Goal: Transaction & Acquisition: Purchase product/service

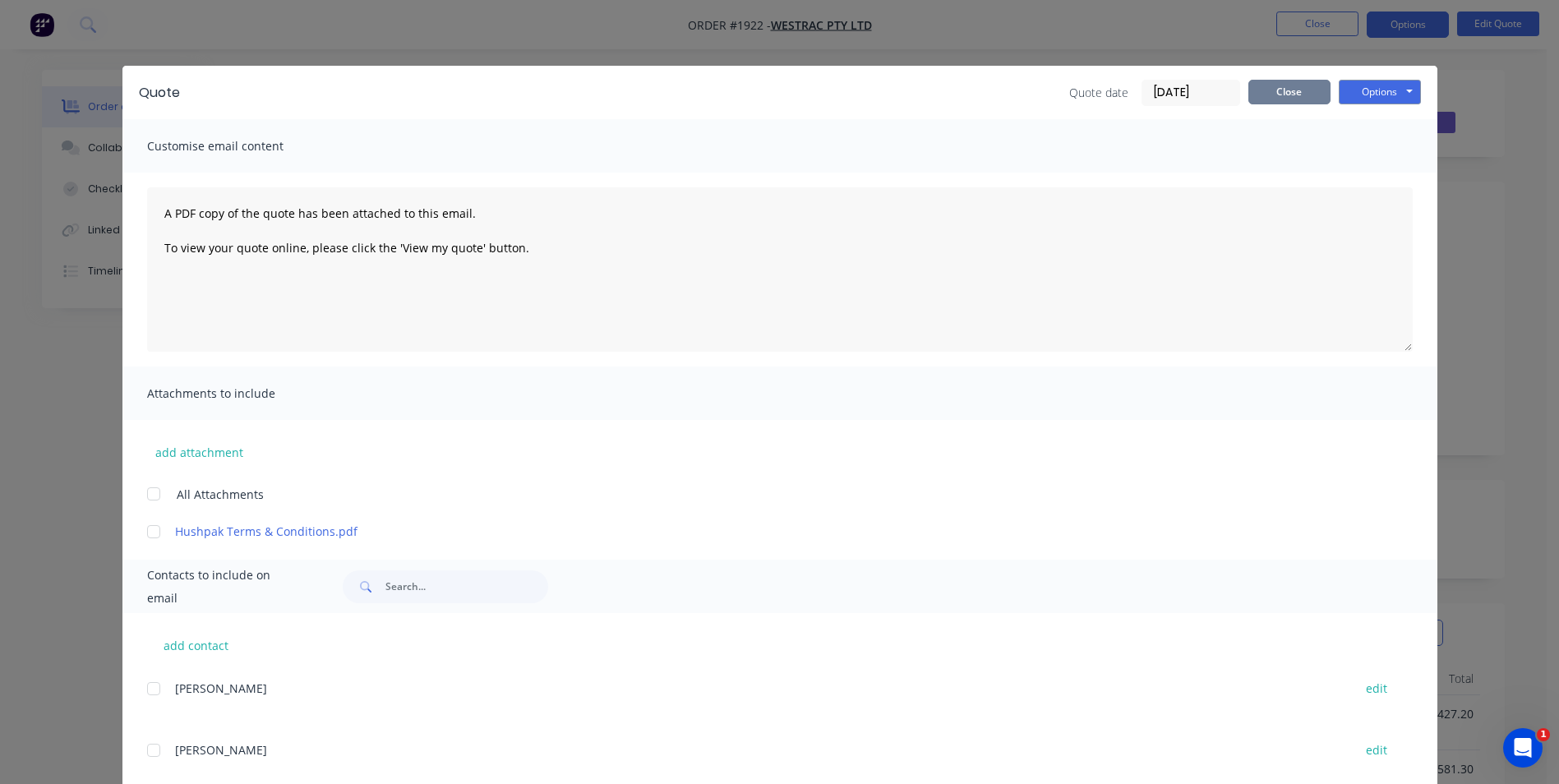
click at [1282, 97] on button "Close" at bounding box center [1289, 92] width 82 height 25
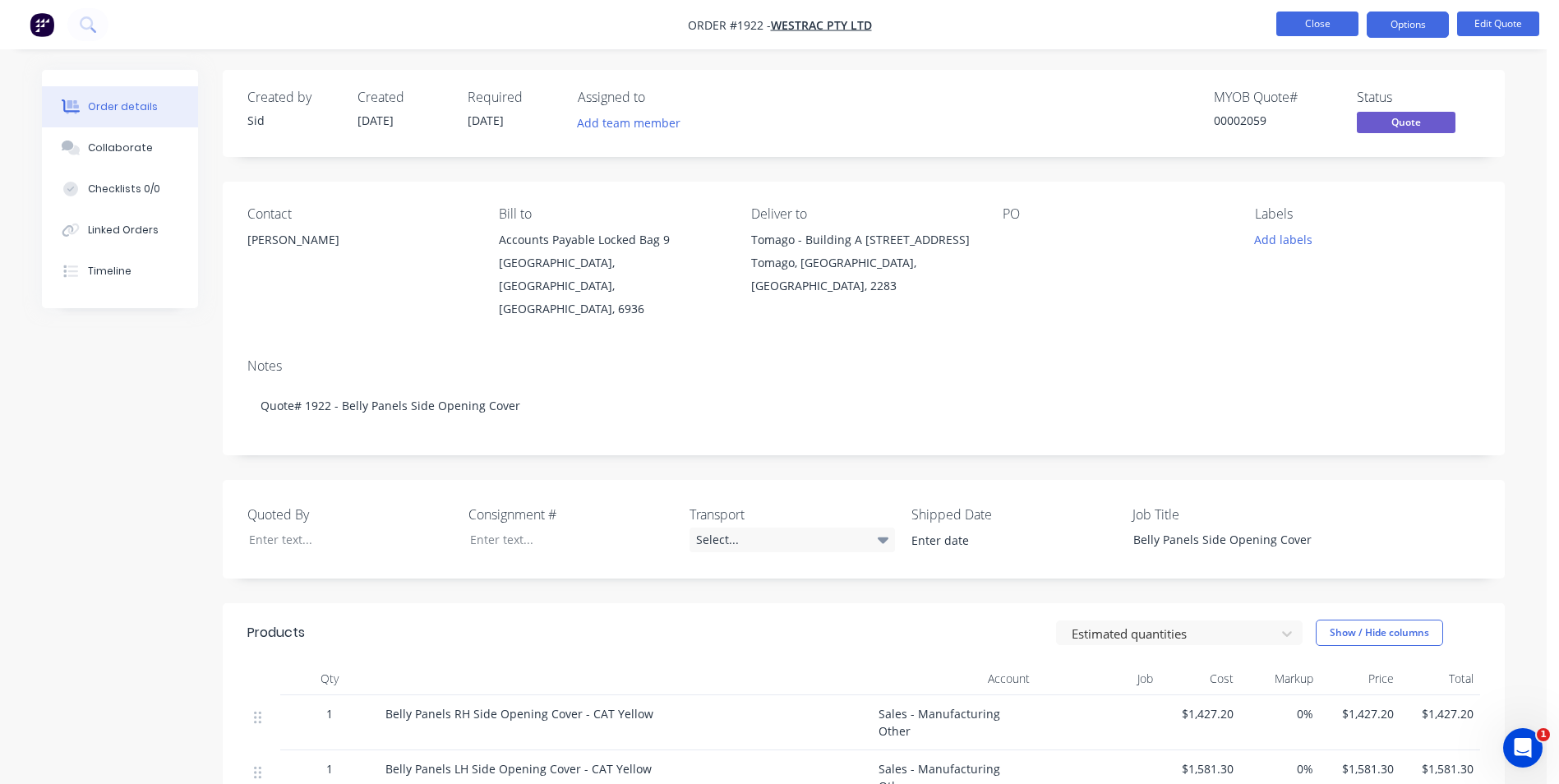
click at [1302, 26] on button "Close" at bounding box center [1316, 24] width 82 height 25
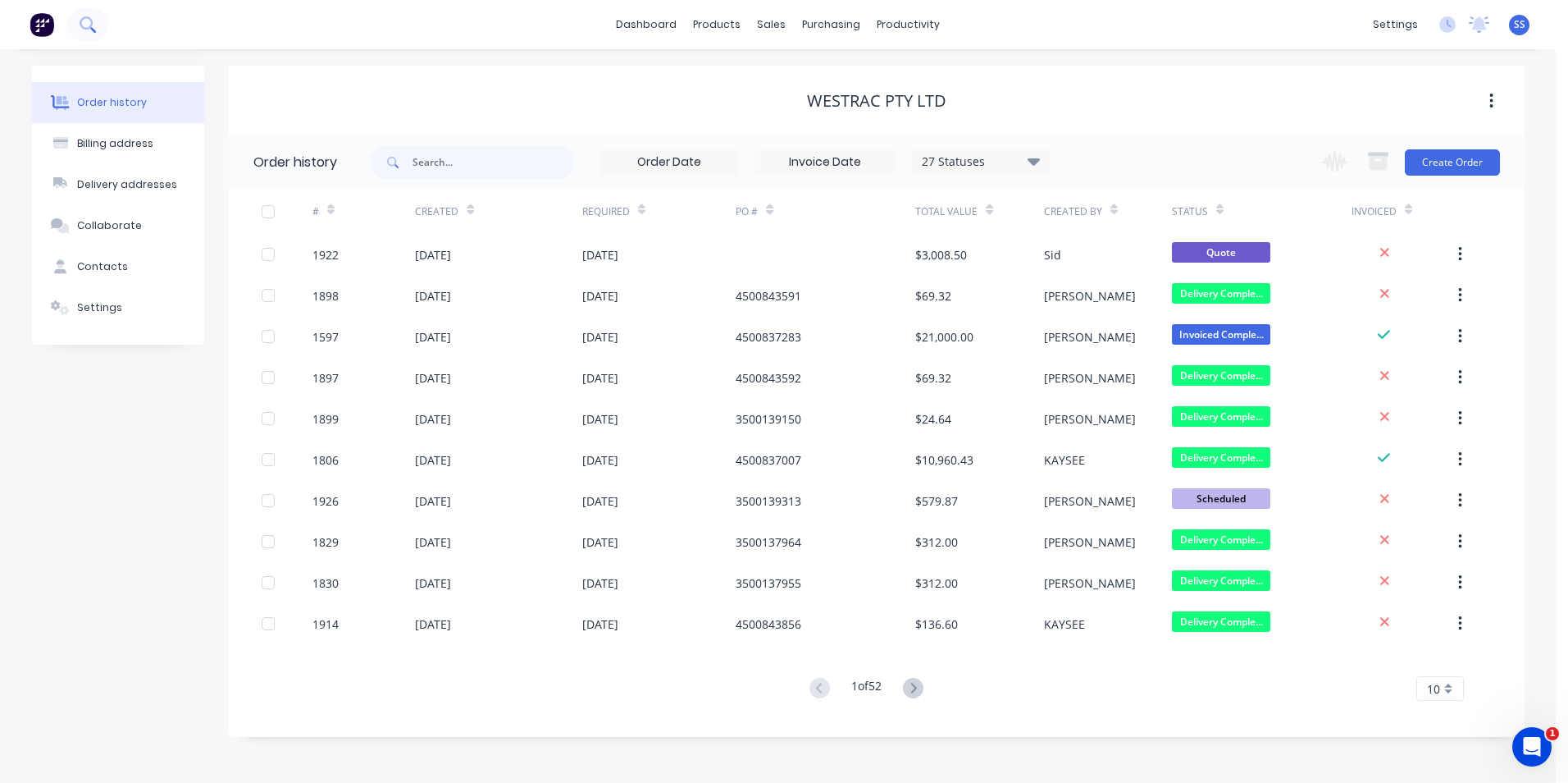
click at [89, 26] on icon at bounding box center [87, 24] width 16 height 16
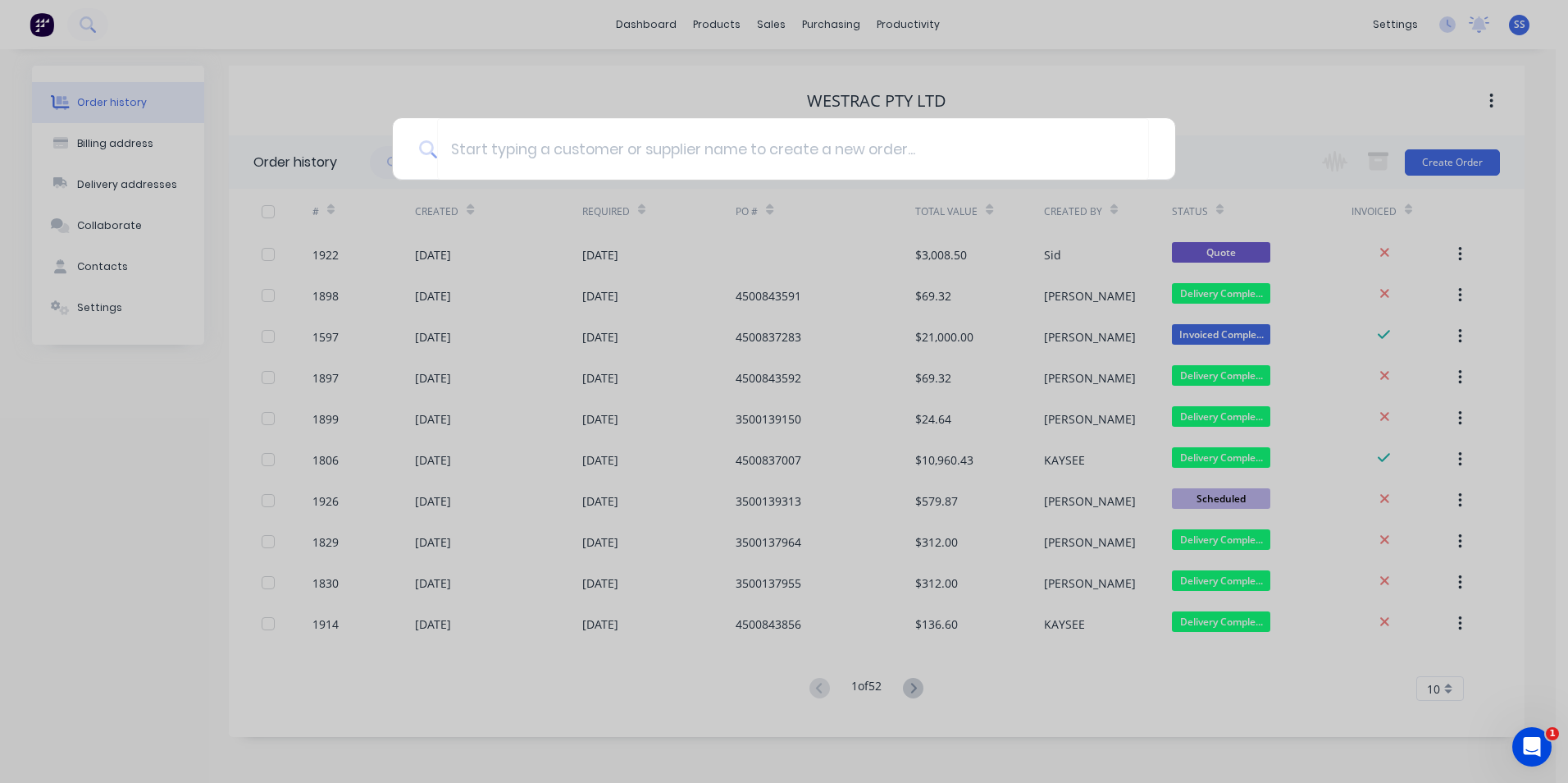
click at [232, 24] on div at bounding box center [784, 391] width 1568 height 783
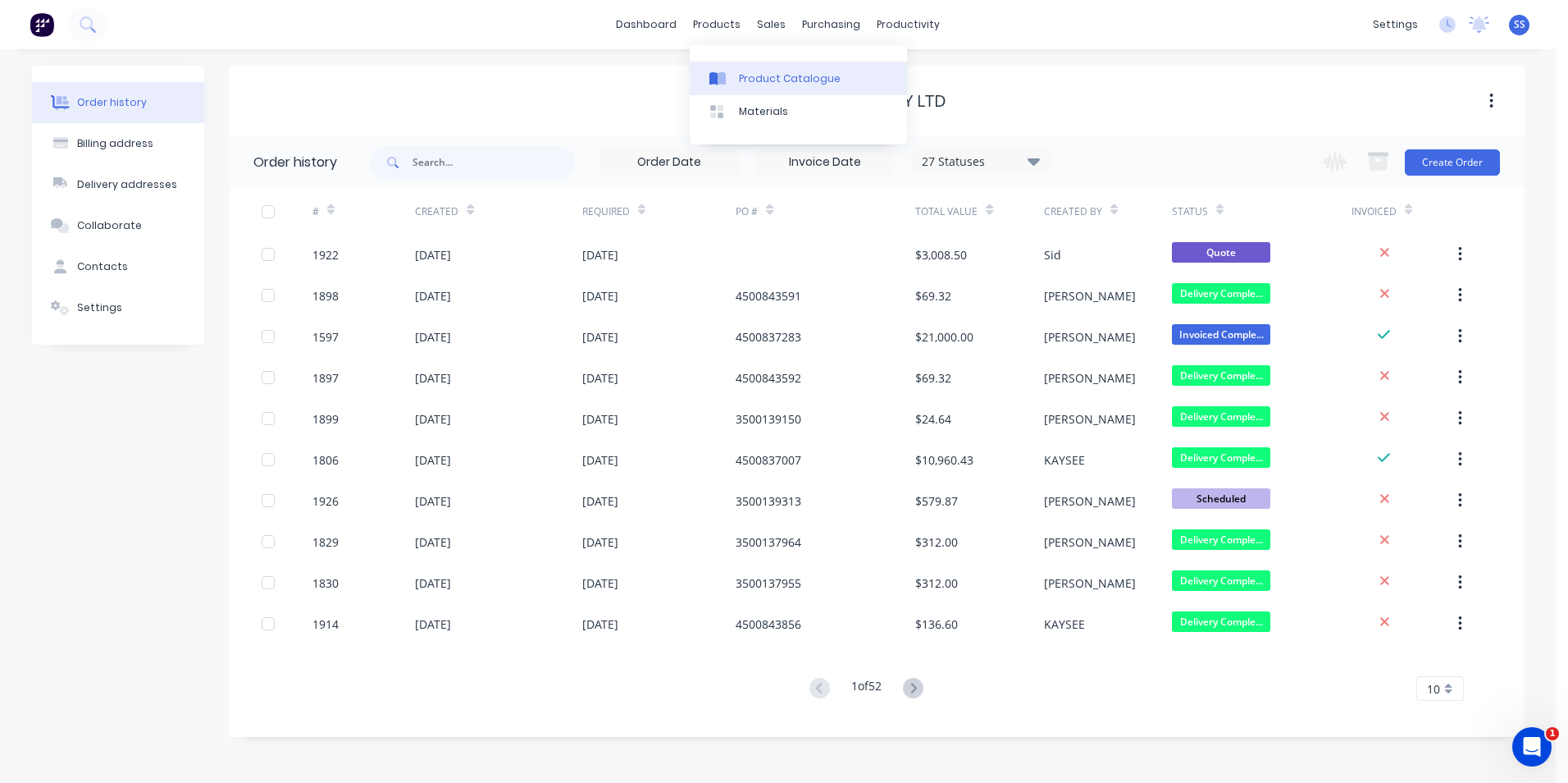
click at [752, 82] on div "Product Catalogue" at bounding box center [790, 79] width 102 height 15
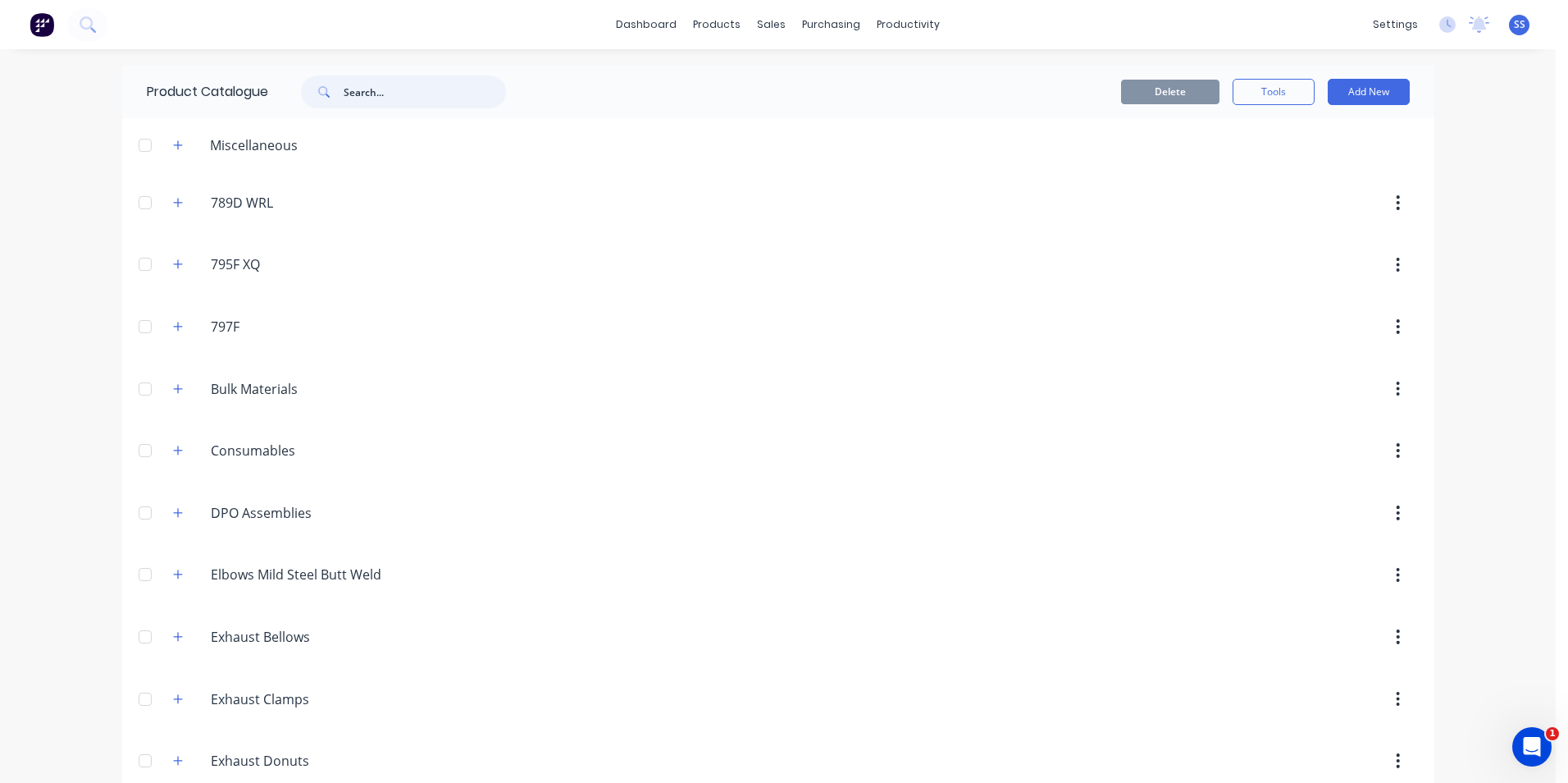
click at [426, 94] on input "text" at bounding box center [425, 91] width 162 height 33
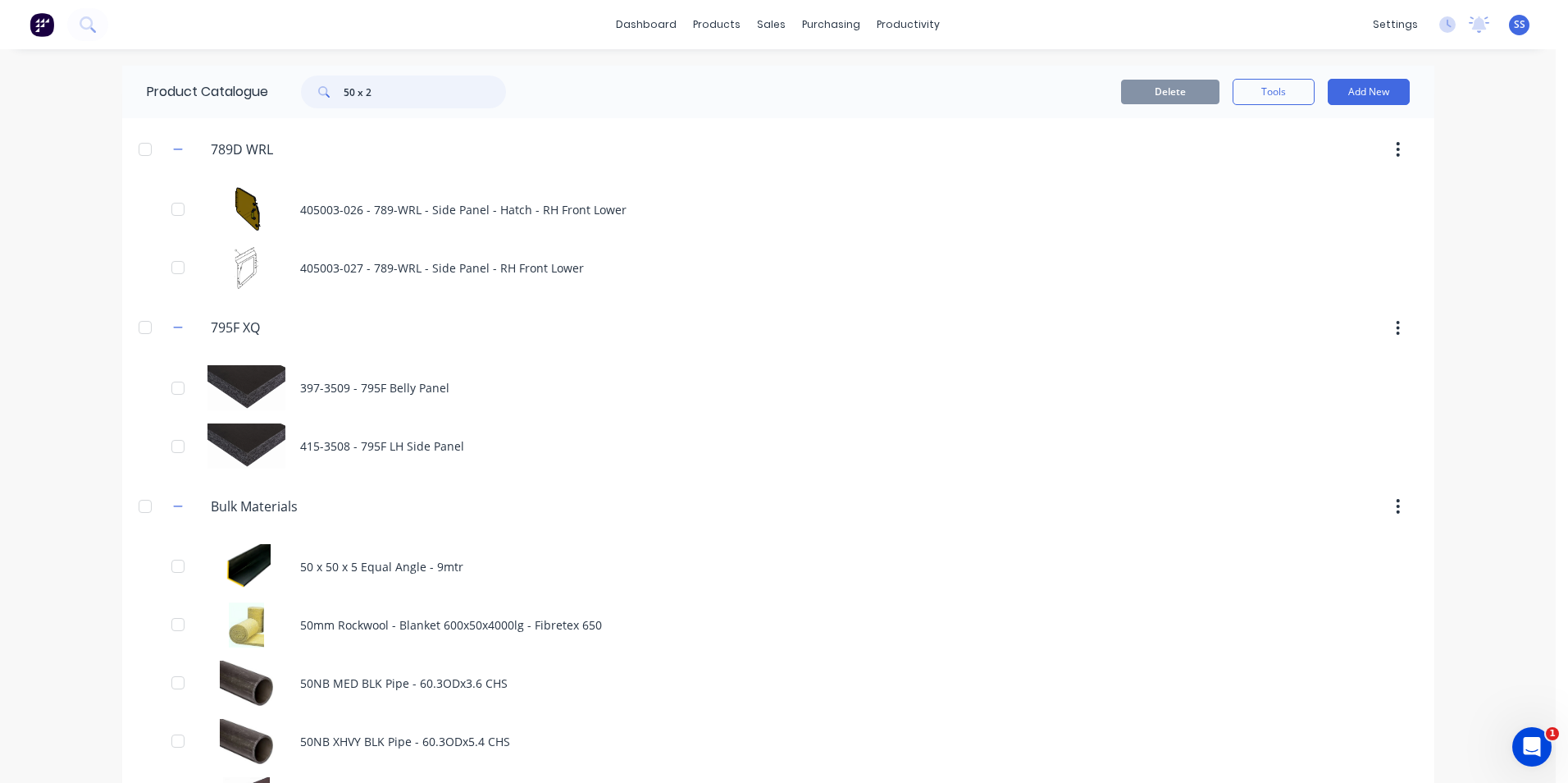
type input "50 x 25"
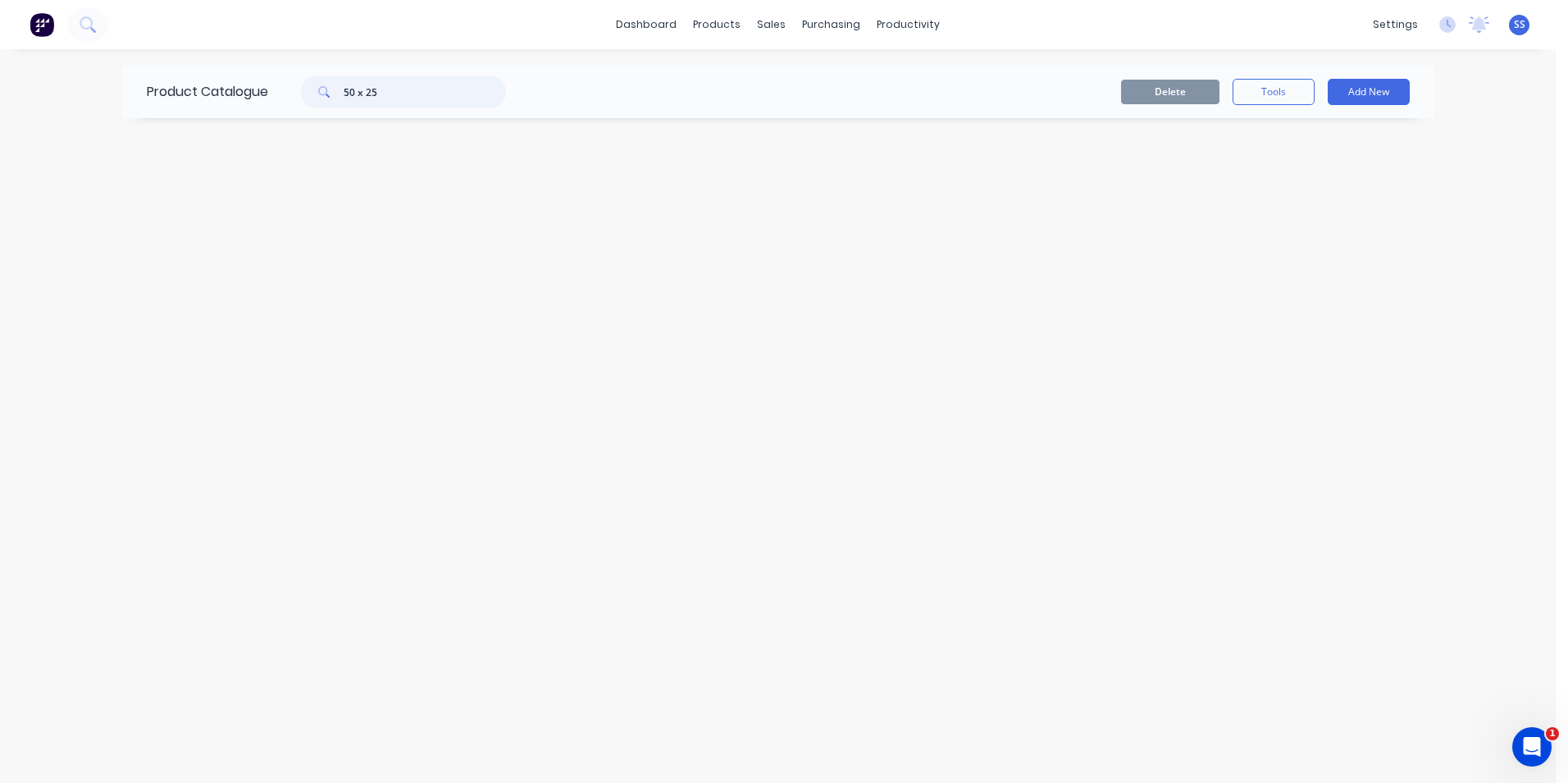
drag, startPoint x: 426, startPoint y: 94, endPoint x: 301, endPoint y: 99, distance: 125.1
click at [301, 99] on div "50 x 25" at bounding box center [395, 91] width 221 height 33
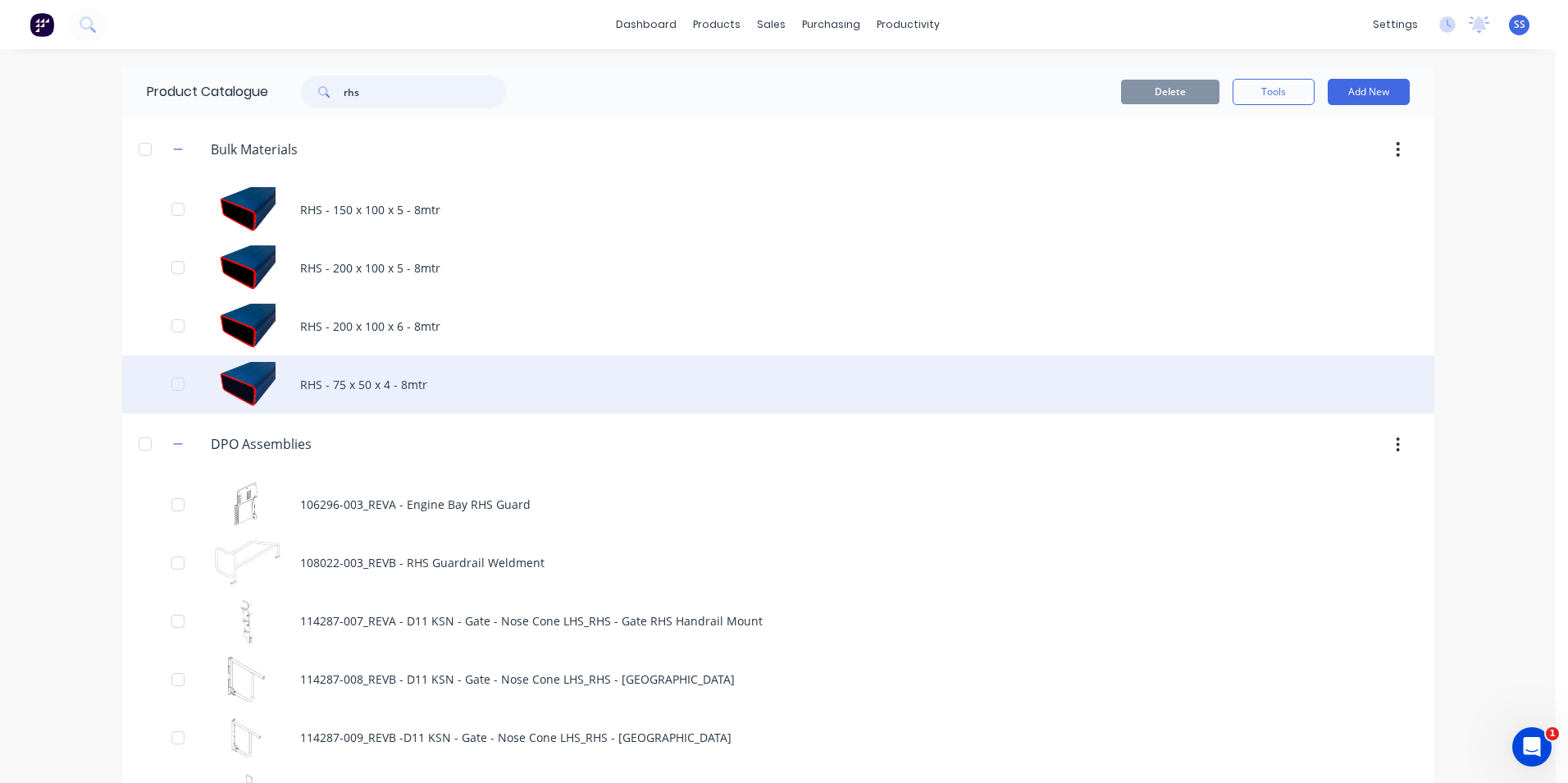
type input "rhs"
click at [382, 378] on div "RHS - 75 x 50 x 4 - 8mtr" at bounding box center [778, 384] width 1312 height 58
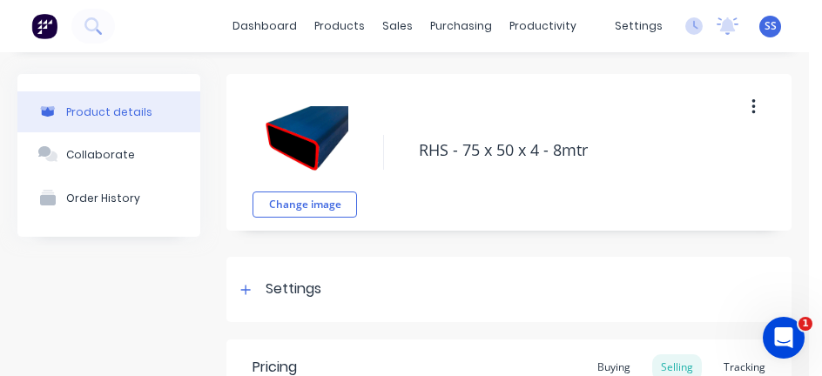
type textarea "x"
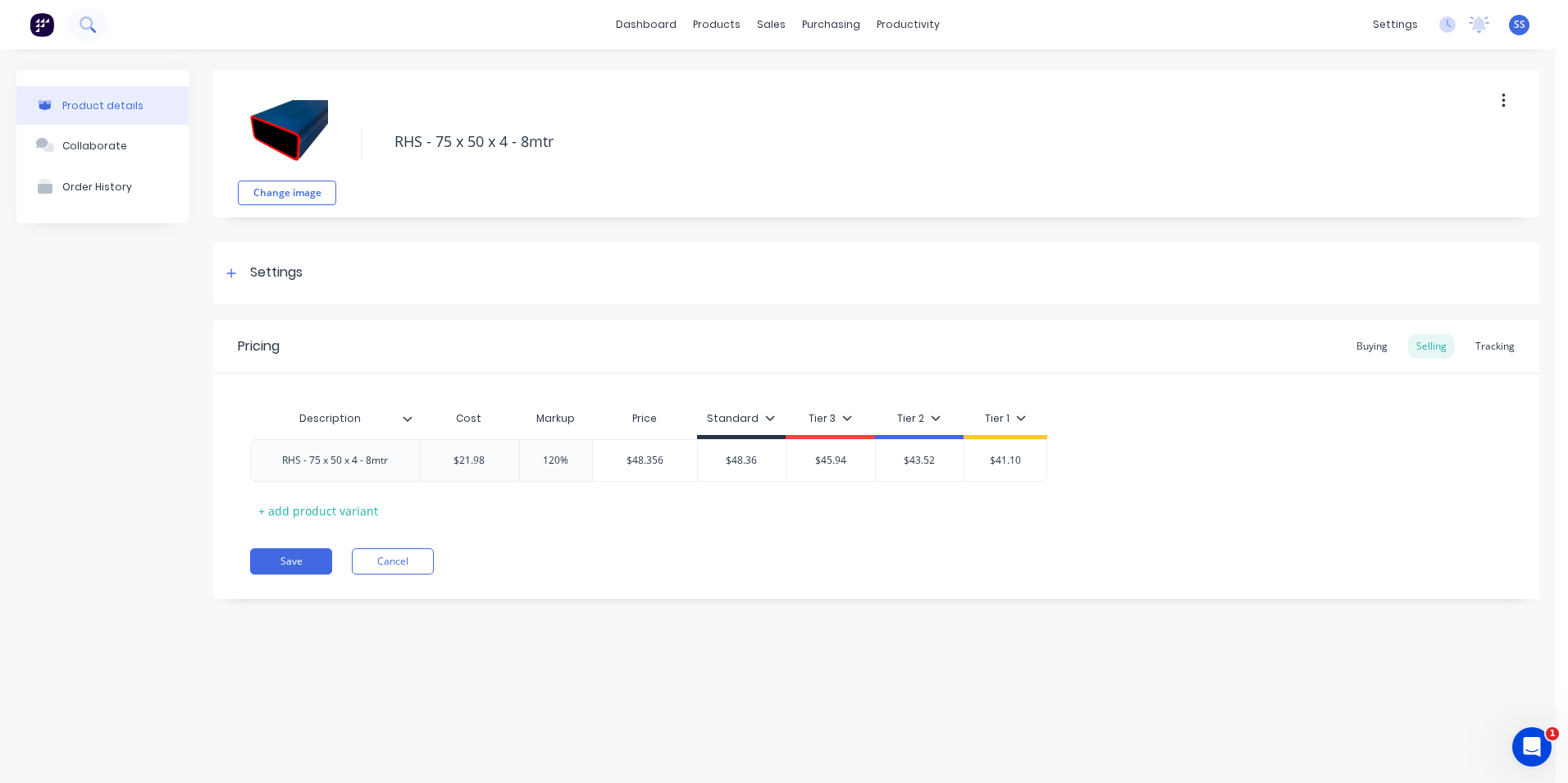
click at [83, 27] on icon at bounding box center [86, 23] width 13 height 13
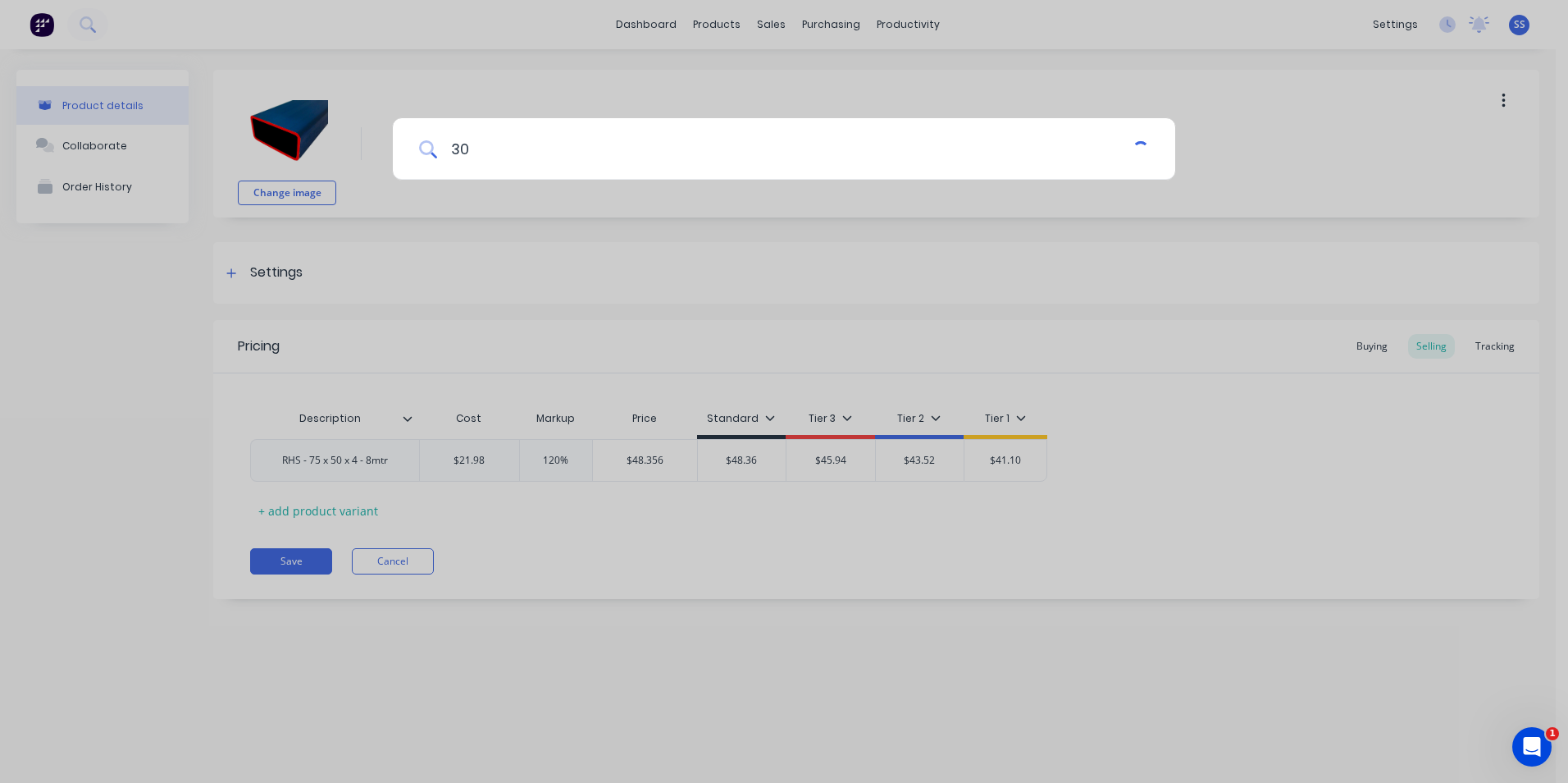
type input "3"
type textarea "x"
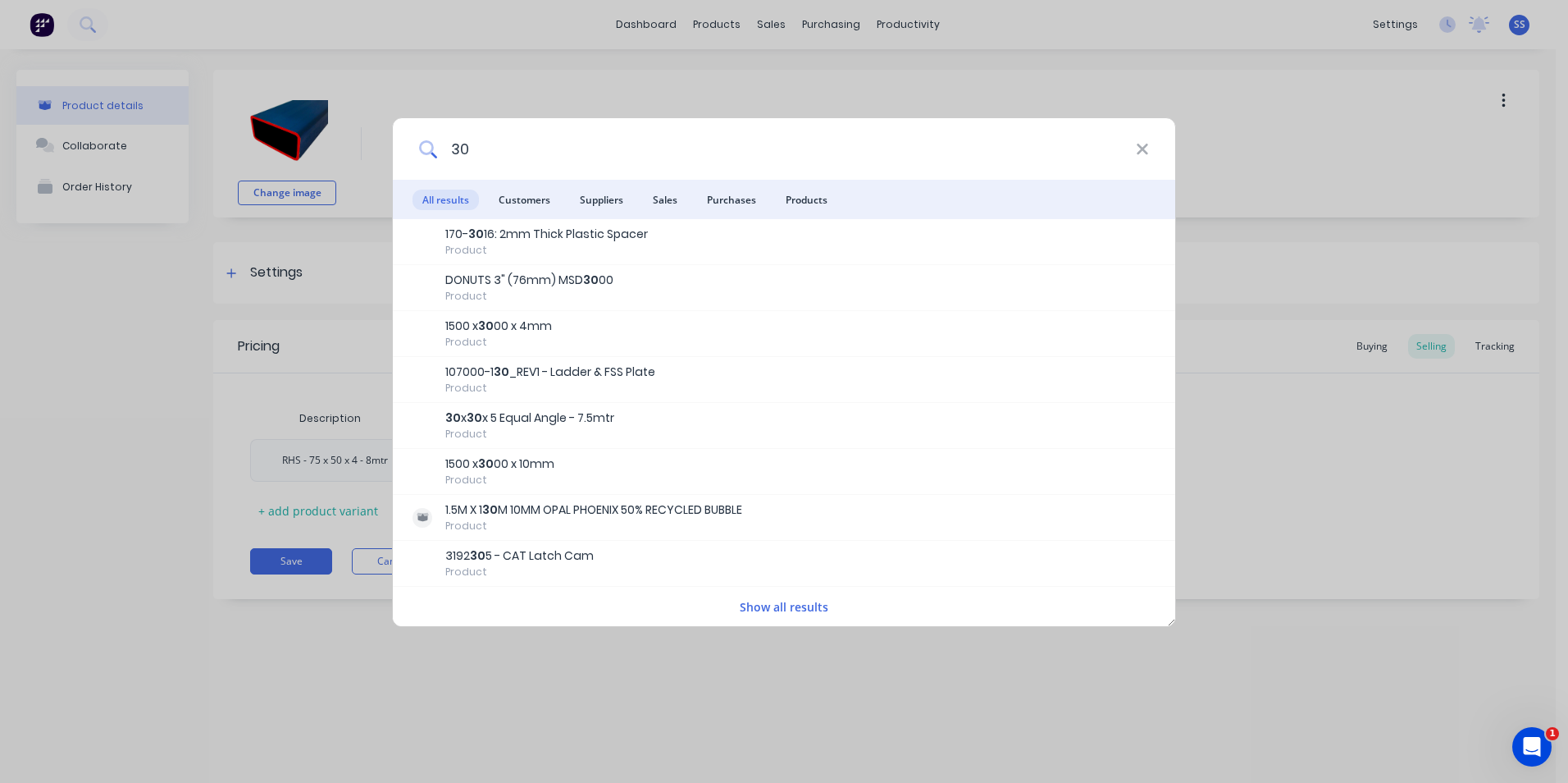
type input "3"
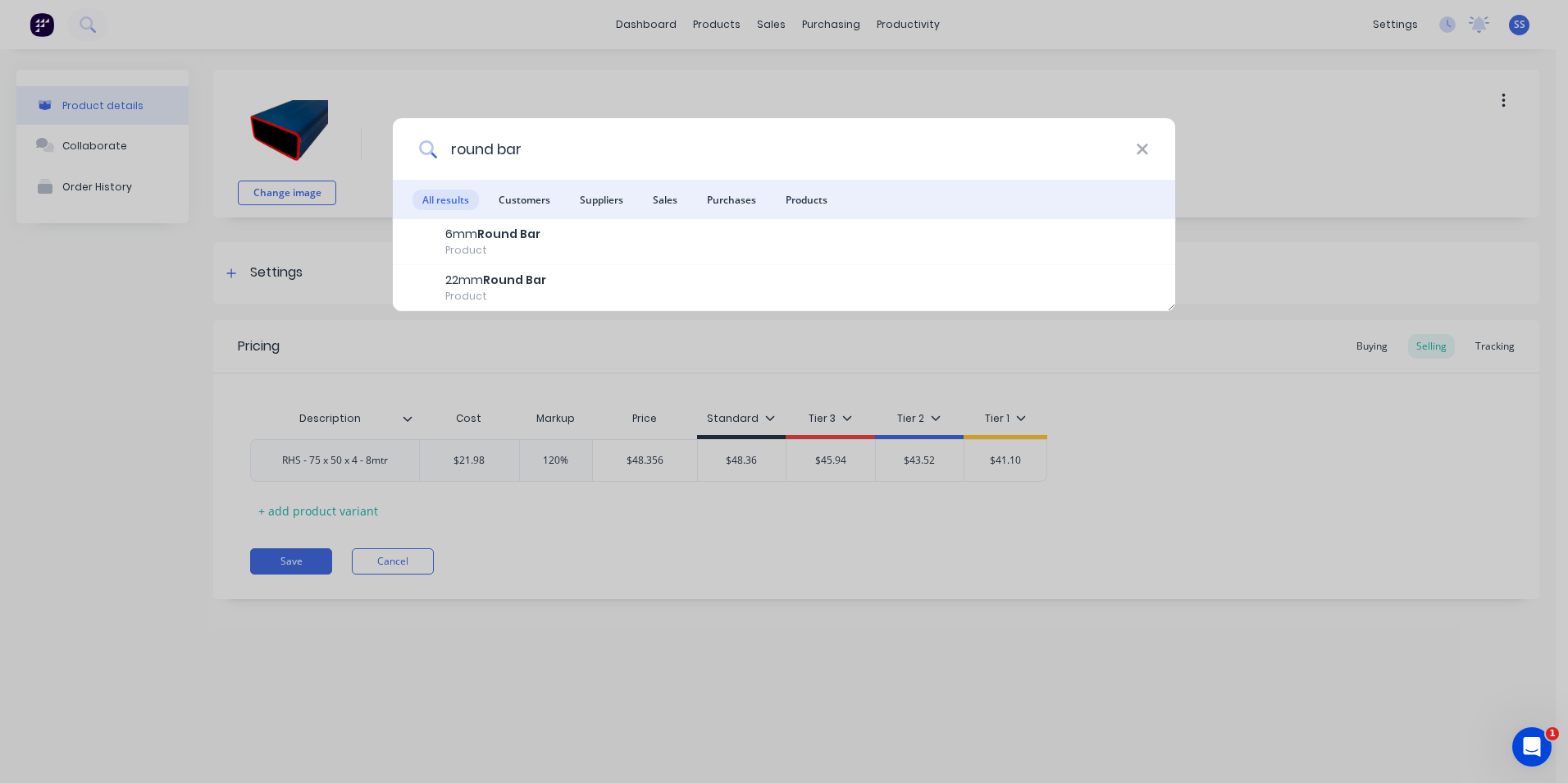
type input "round bar"
click at [666, 157] on input "round bar" at bounding box center [786, 148] width 699 height 61
click at [425, 156] on icon at bounding box center [428, 149] width 18 height 18
click at [1149, 149] on div "round bar" at bounding box center [784, 148] width 783 height 61
click at [1143, 153] on icon at bounding box center [1142, 149] width 13 height 18
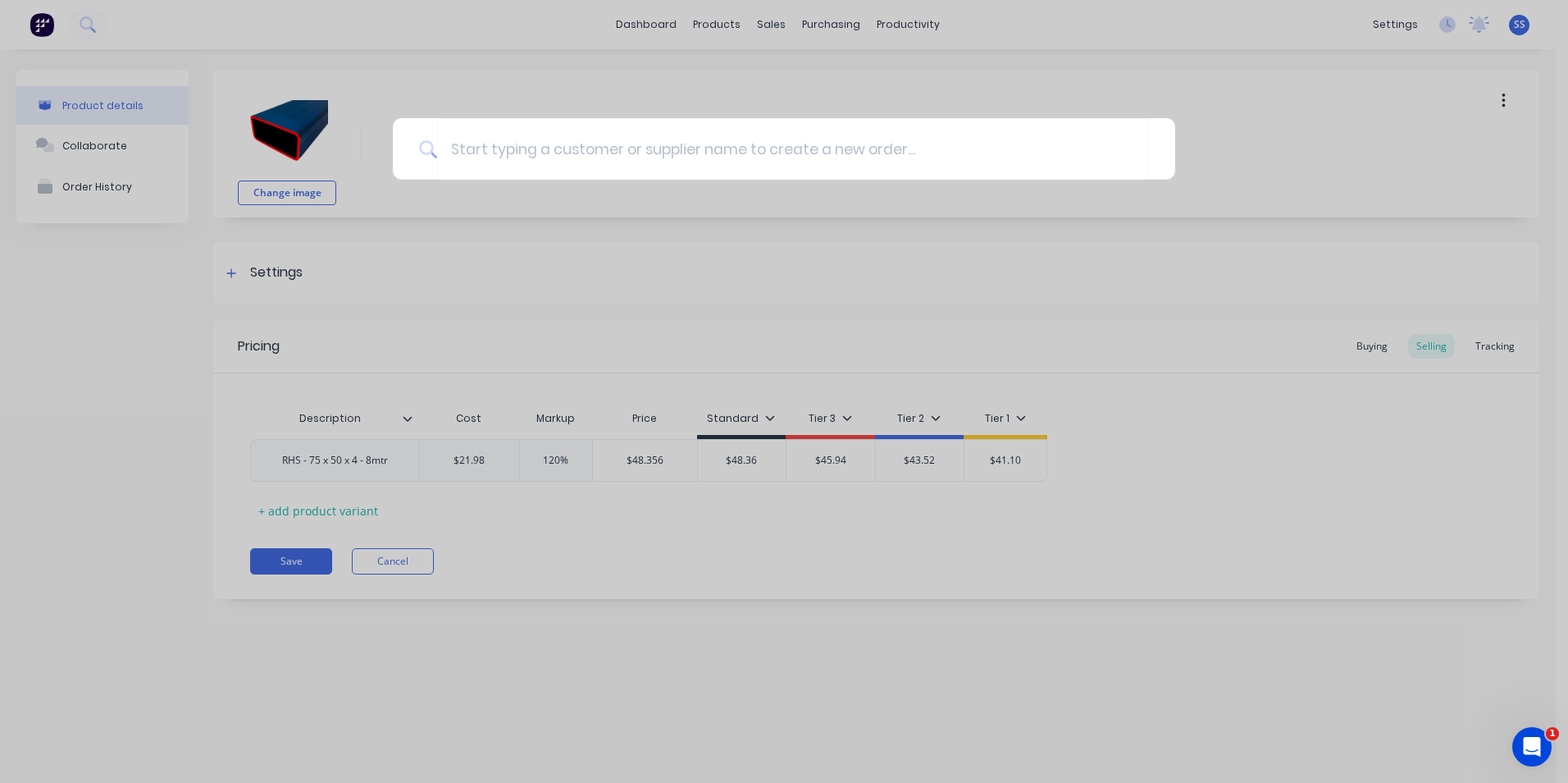
click at [158, 315] on div at bounding box center [784, 391] width 1568 height 783
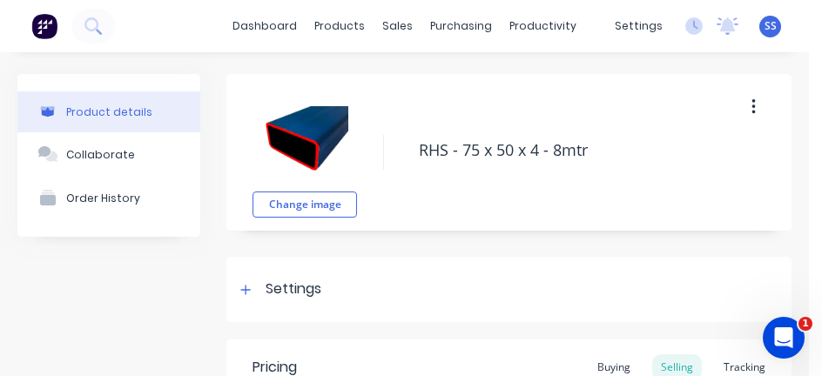
type textarea "x"
